Goal: Task Accomplishment & Management: Use online tool/utility

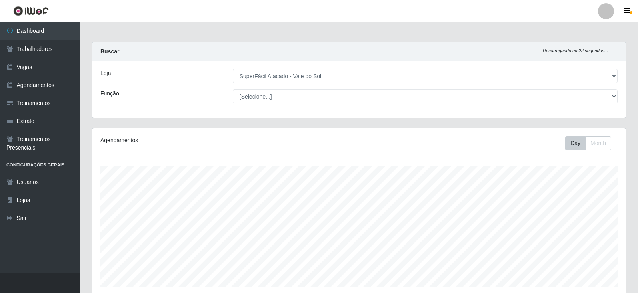
select select "502"
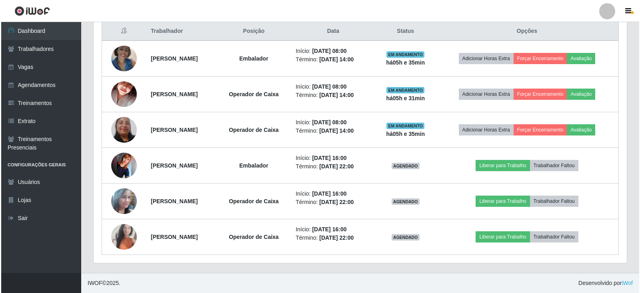
scroll to position [166, 533]
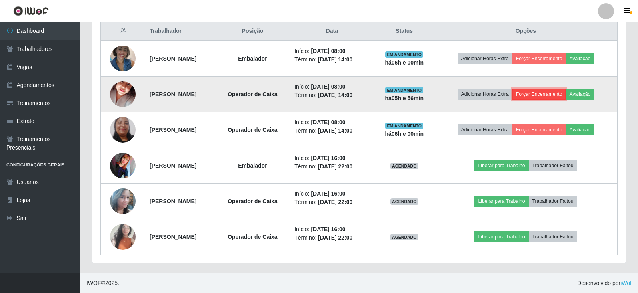
click at [544, 94] on button "Forçar Encerramento" at bounding box center [540, 93] width 54 height 11
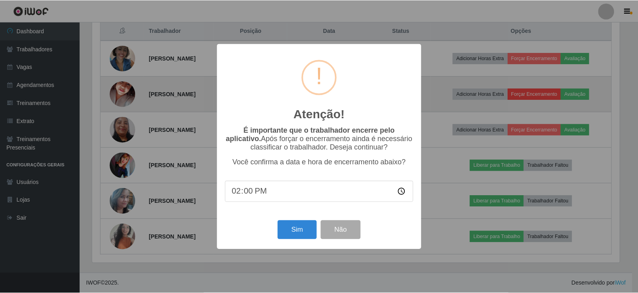
scroll to position [166, 529]
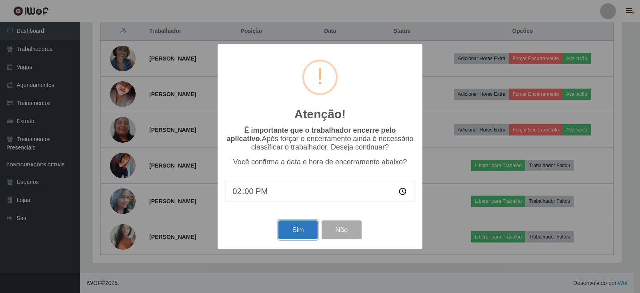
click at [297, 230] on button "Sim" at bounding box center [298, 229] width 39 height 19
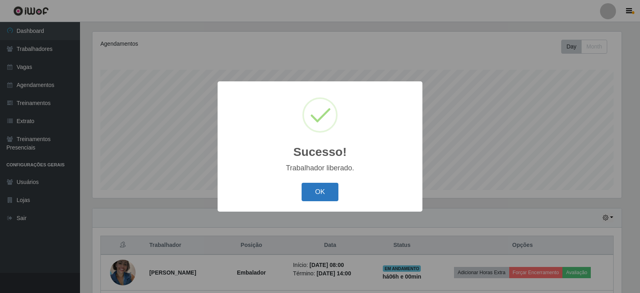
click at [323, 193] on button "OK" at bounding box center [320, 192] width 37 height 19
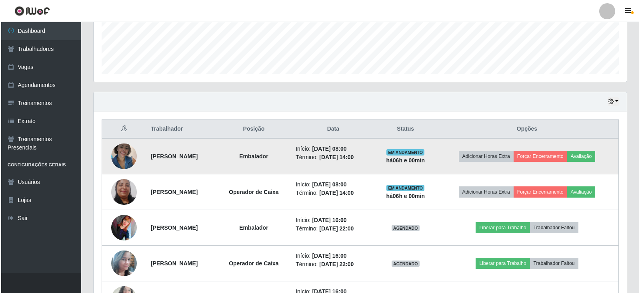
scroll to position [217, 0]
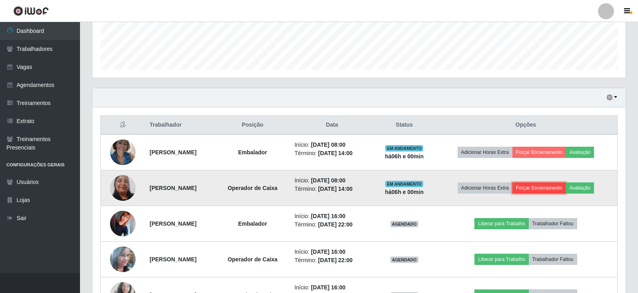
click at [533, 191] on button "Forçar Encerramento" at bounding box center [540, 187] width 54 height 11
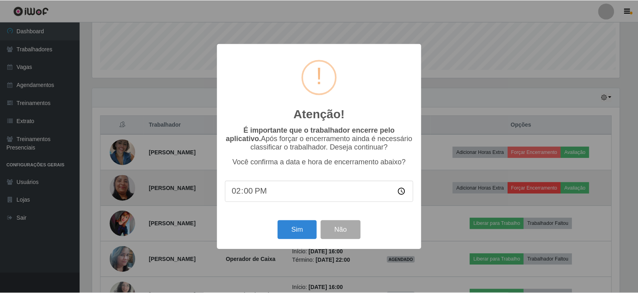
scroll to position [166, 529]
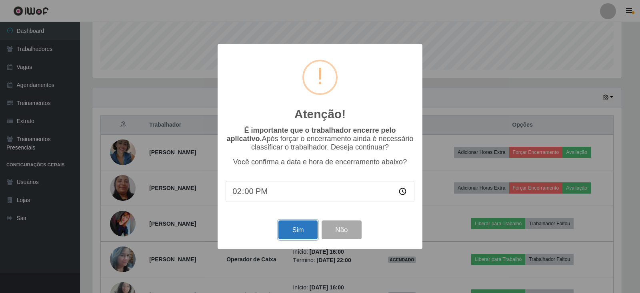
click at [288, 231] on button "Sim" at bounding box center [298, 229] width 39 height 19
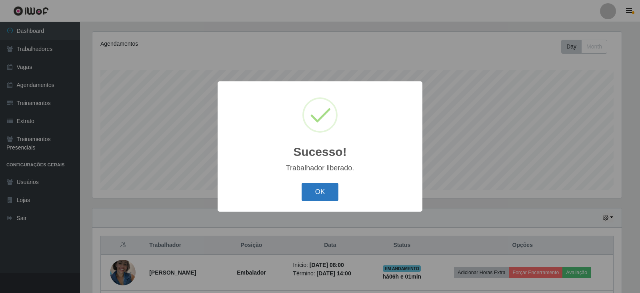
click at [314, 188] on button "OK" at bounding box center [320, 192] width 37 height 19
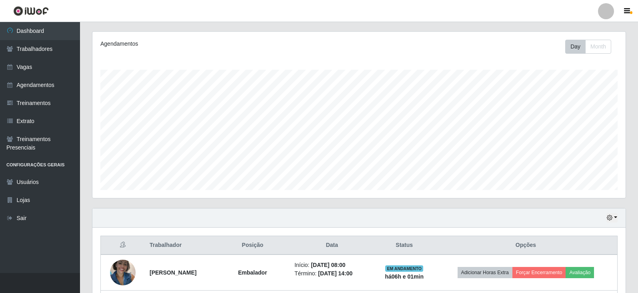
scroll to position [176, 0]
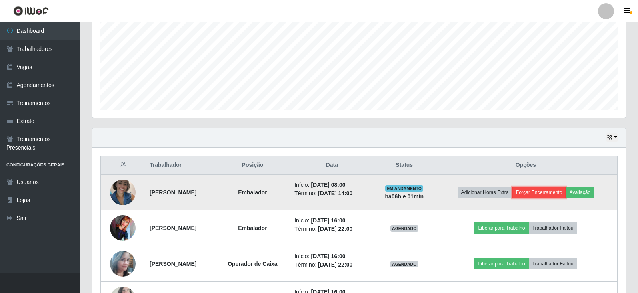
click at [535, 195] on button "Forçar Encerramento" at bounding box center [540, 192] width 54 height 11
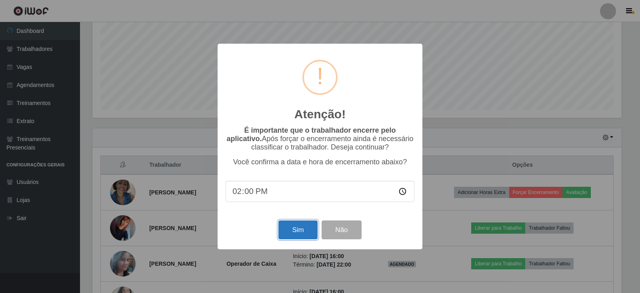
click at [295, 231] on button "Sim" at bounding box center [298, 229] width 39 height 19
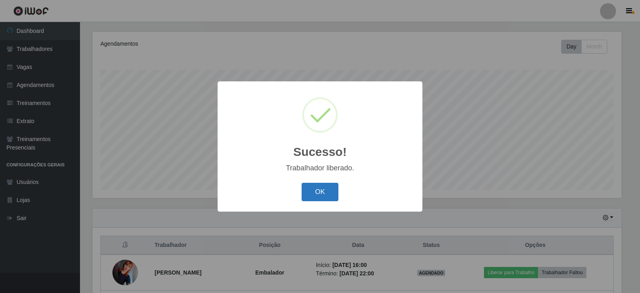
click at [324, 196] on button "OK" at bounding box center [320, 192] width 37 height 19
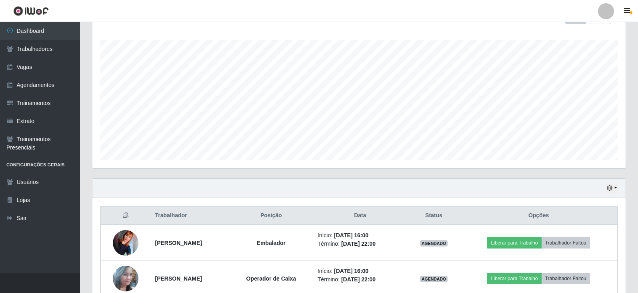
scroll to position [203, 0]
